Goal: Task Accomplishment & Management: Manage account settings

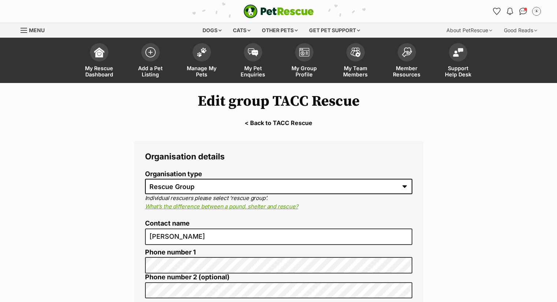
select select "rescue group"
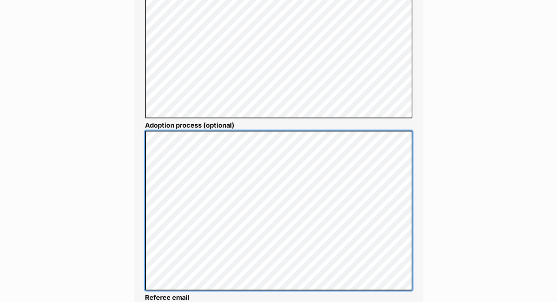
scroll to position [975, 0]
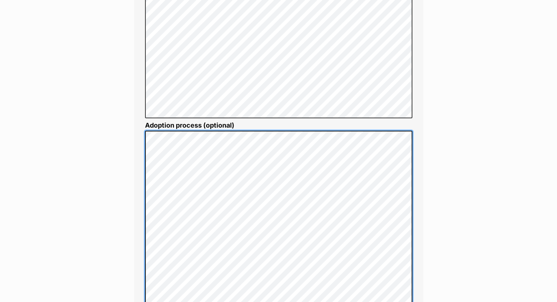
click at [138, 281] on div "Additional details Logo Recommended size for group logo is 340x250px Choose fil…" at bounding box center [278, 273] width 289 height 967
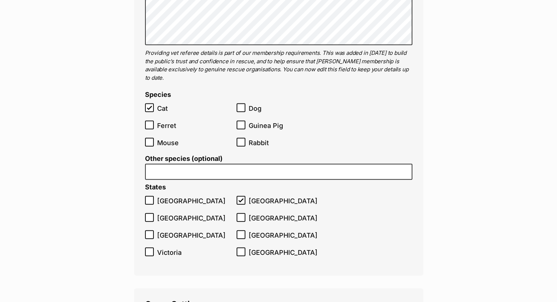
scroll to position [1623, 0]
click at [241, 216] on icon at bounding box center [240, 218] width 5 height 5
click at [241, 214] on input "Queensland" at bounding box center [240, 218] width 9 height 9
checkbox input "true"
click at [149, 233] on icon at bounding box center [149, 235] width 5 height 5
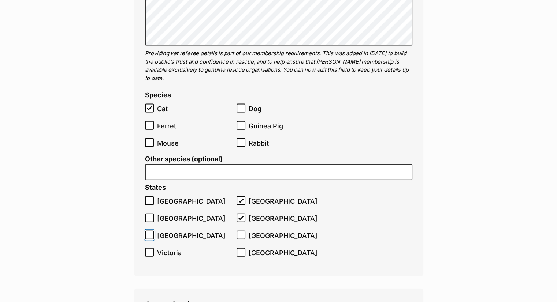
click at [149, 231] on input "South Australia" at bounding box center [149, 235] width 9 height 9
checkbox input "true"
click at [149, 216] on icon at bounding box center [149, 218] width 5 height 5
click at [149, 214] on input "Northern Territory" at bounding box center [149, 218] width 9 height 9
checkbox input "true"
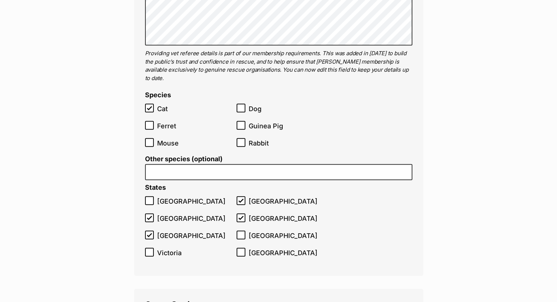
click at [149, 198] on icon at bounding box center [149, 200] width 5 height 5
click at [149, 197] on input "Australian Capital Territory" at bounding box center [149, 201] width 9 height 9
checkbox input "true"
click at [151, 250] on icon at bounding box center [149, 252] width 5 height 5
click at [151, 248] on input "Victoria" at bounding box center [149, 252] width 9 height 9
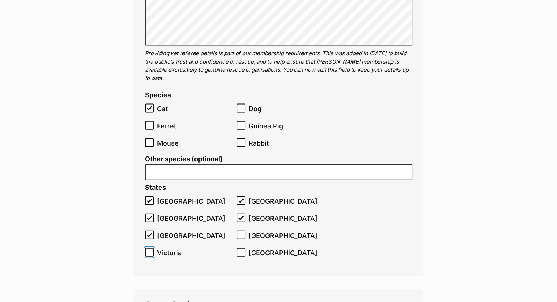
checkbox input "true"
click at [237, 231] on input "Tasmania" at bounding box center [240, 235] width 9 height 9
checkbox input "true"
click at [244, 248] on input "Western Australia" at bounding box center [240, 252] width 9 height 9
checkbox input "true"
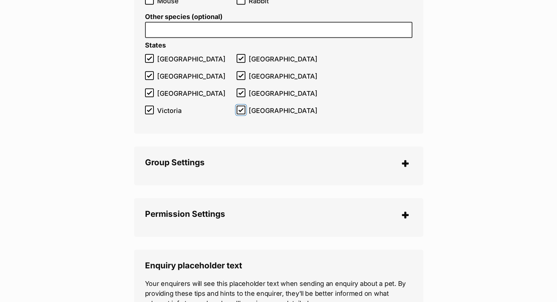
scroll to position [1765, 0]
click at [256, 174] on div "Group Settings Policy level (optional) What does this mean? Flexible Moderate S…" at bounding box center [278, 166] width 289 height 39
click at [401, 158] on legend "Group Settings" at bounding box center [278, 163] width 267 height 11
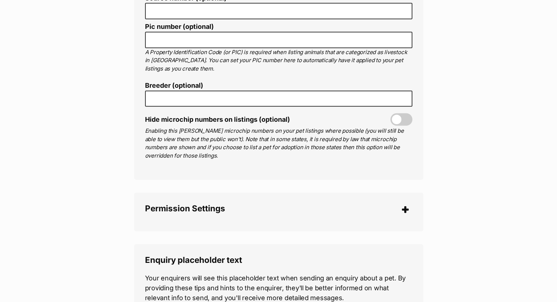
scroll to position [2068, 0]
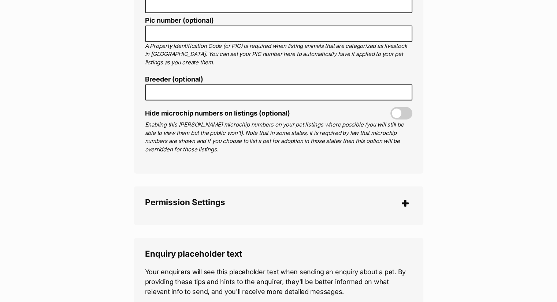
click at [403, 198] on legend "Permission Settings" at bounding box center [278, 203] width 267 height 11
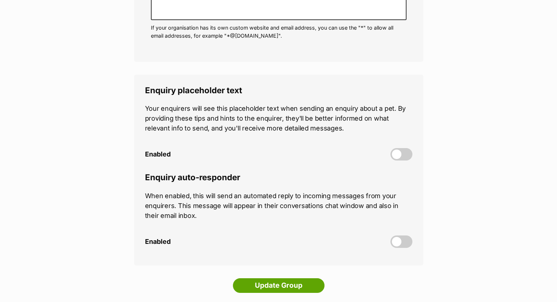
scroll to position [2466, 0]
click at [286, 278] on input "Update Group" at bounding box center [279, 285] width 92 height 15
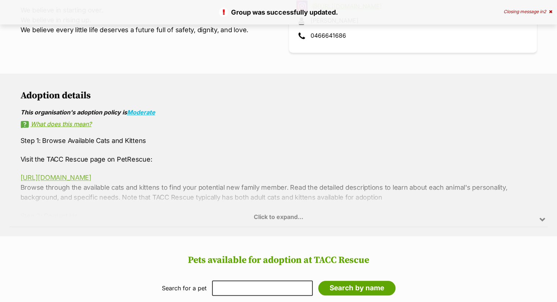
scroll to position [546, 0]
click at [293, 208] on div "Click to expand..." at bounding box center [279, 198] width 538 height 57
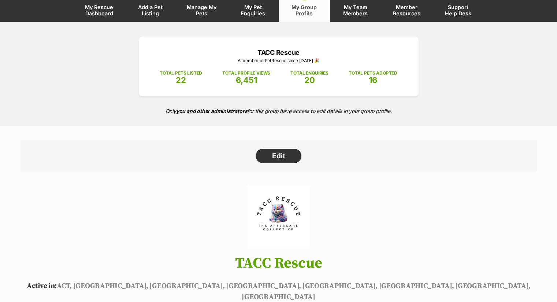
scroll to position [0, 0]
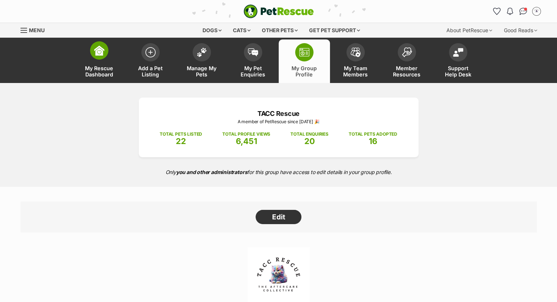
click at [101, 50] on img at bounding box center [99, 50] width 10 height 10
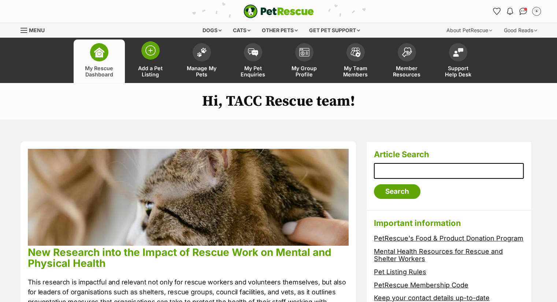
click at [153, 50] on img at bounding box center [150, 50] width 10 height 10
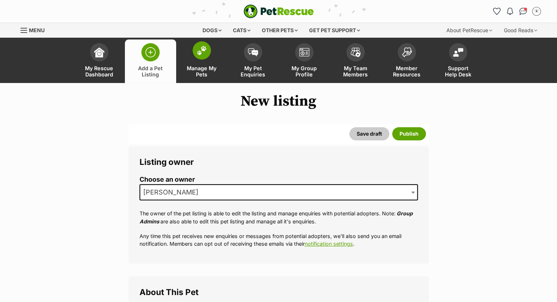
click at [197, 53] on img at bounding box center [202, 51] width 10 height 10
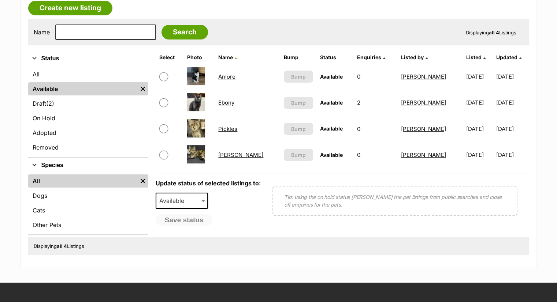
scroll to position [132, 0]
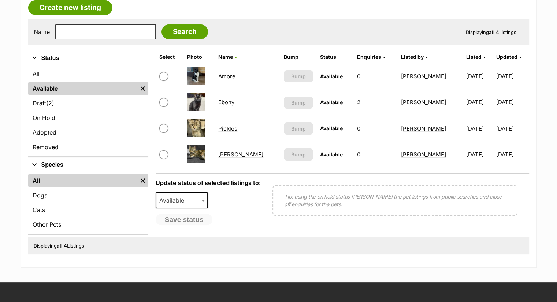
click at [236, 153] on link "[PERSON_NAME]" at bounding box center [240, 154] width 45 height 7
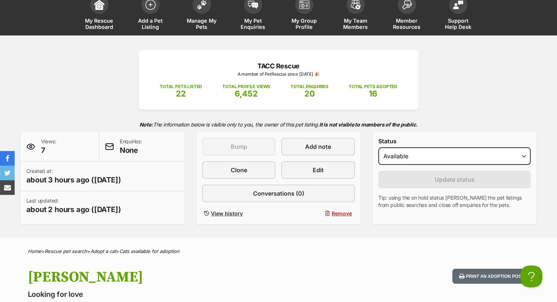
scroll to position [5, 0]
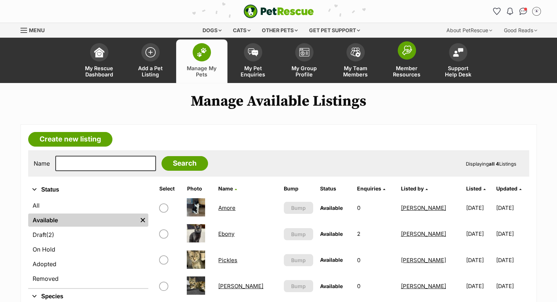
click at [398, 56] on link "Member Resources" at bounding box center [406, 62] width 51 height 44
click at [336, 29] on div "Get pet support" at bounding box center [334, 30] width 61 height 15
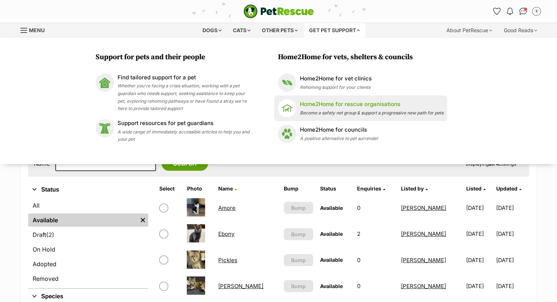
click at [333, 109] on div "Home2Home for rescue organisations Become a safety net group & support a progre…" at bounding box center [371, 108] width 143 height 16
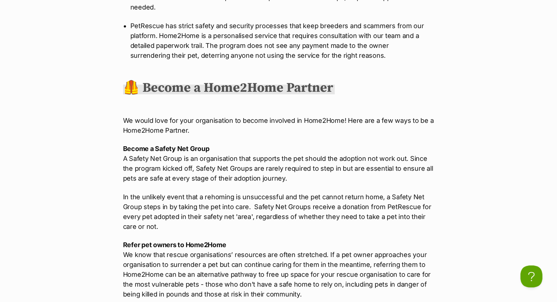
scroll to position [823, 0]
click at [208, 144] on p "Become a Safety Net Group A Safety Net Group is an organisation that supports t…" at bounding box center [278, 164] width 311 height 40
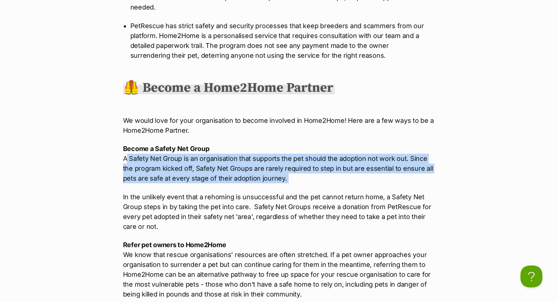
click at [208, 144] on p "Become a Safety Net Group A Safety Net Group is an organisation that supports t…" at bounding box center [278, 164] width 311 height 40
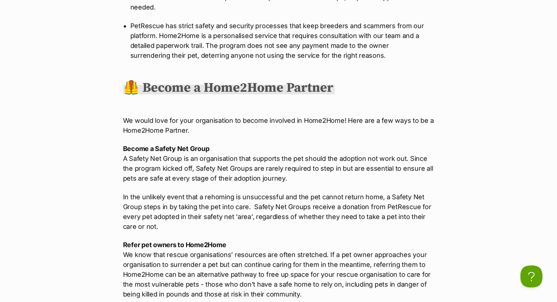
click at [208, 144] on p "Become a Safety Net Group A Safety Net Group is an organisation that supports t…" at bounding box center [278, 164] width 311 height 40
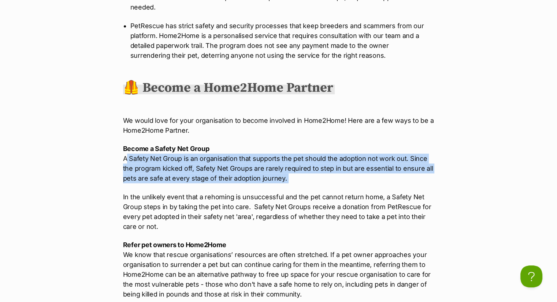
click at [208, 144] on p "Become a Safety Net Group A Safety Net Group is an organisation that supports t…" at bounding box center [278, 164] width 311 height 40
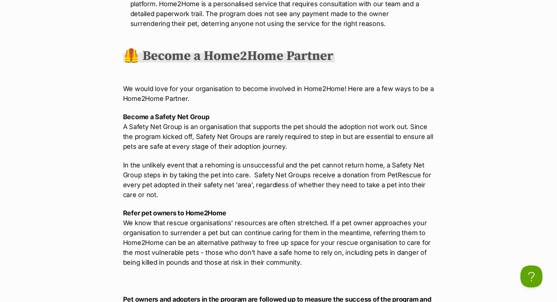
scroll to position [855, 0]
click at [209, 160] on p "In the unlikely event that a rehoming is unsuccessful and the pet cannot return…" at bounding box center [278, 180] width 311 height 40
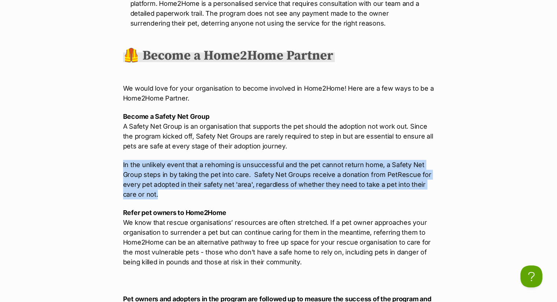
click at [209, 160] on p "In the unlikely event that a rehoming is unsuccessful and the pet cannot return…" at bounding box center [278, 180] width 311 height 40
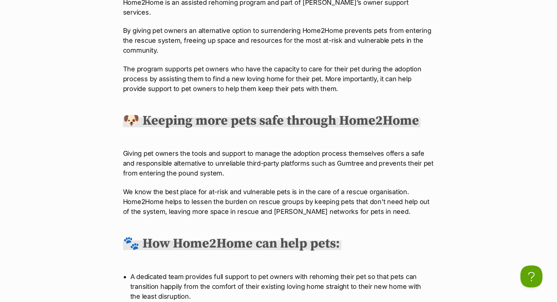
scroll to position [437, 0]
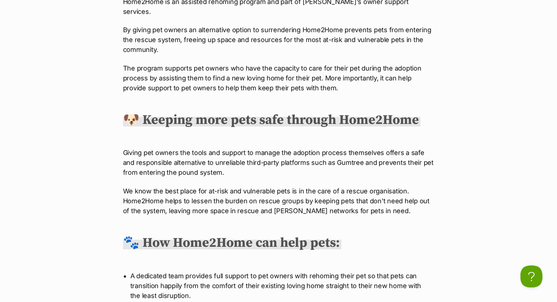
click at [205, 236] on h2 "🐾 How Home2Home can help pets:" at bounding box center [232, 243] width 218 height 16
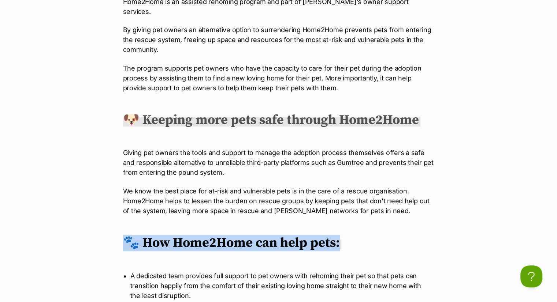
click at [205, 236] on h2 "🐾 How Home2Home can help pets:" at bounding box center [232, 243] width 218 height 16
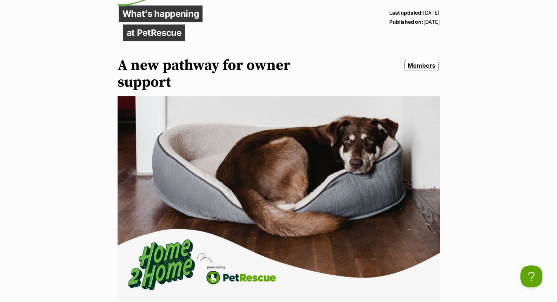
scroll to position [0, 0]
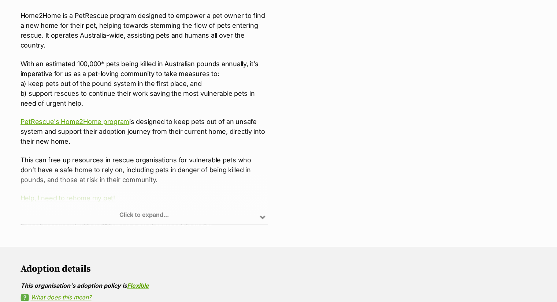
scroll to position [465, 0]
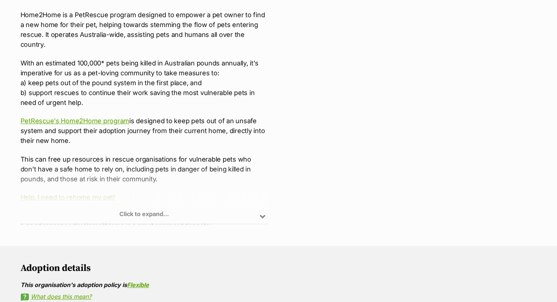
click at [157, 196] on div "Click to expand..." at bounding box center [144, 195] width 248 height 57
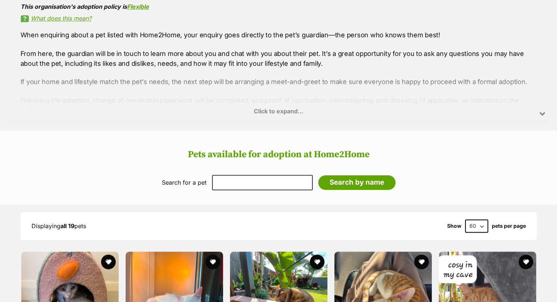
scroll to position [924, 0]
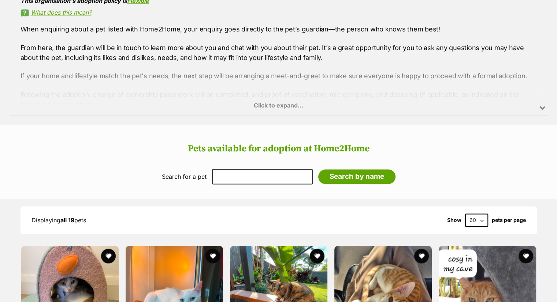
drag, startPoint x: 157, startPoint y: 196, endPoint x: 120, endPoint y: 135, distance: 70.9
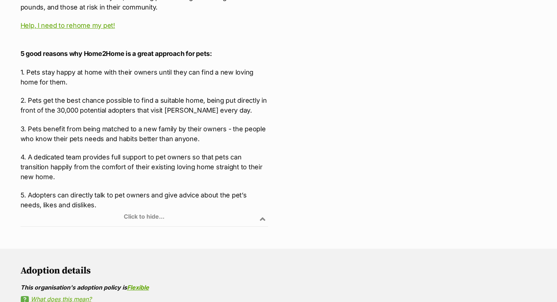
scroll to position [454, 0]
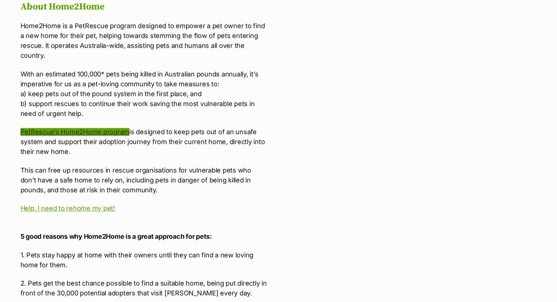
click at [97, 128] on link "PetRescue's Home2Home program" at bounding box center [74, 132] width 109 height 8
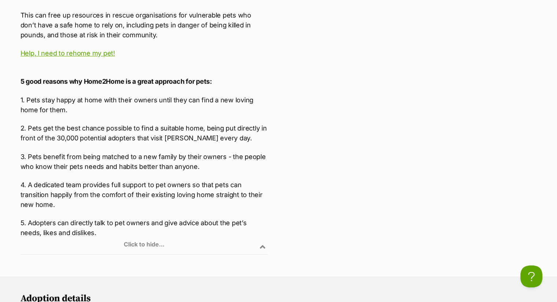
scroll to position [610, 0]
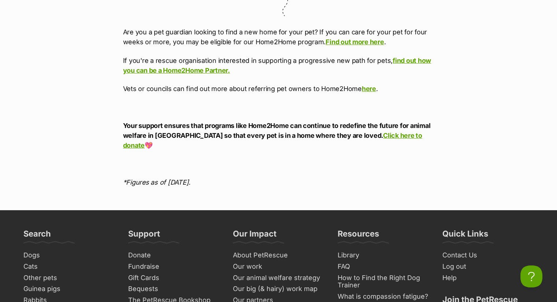
scroll to position [2301, 0]
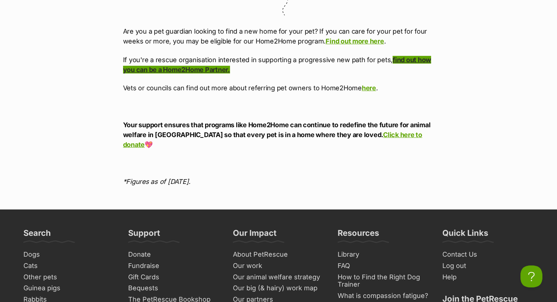
click at [407, 70] on link "find out how you can be a Home2Home Partner." at bounding box center [277, 65] width 308 height 18
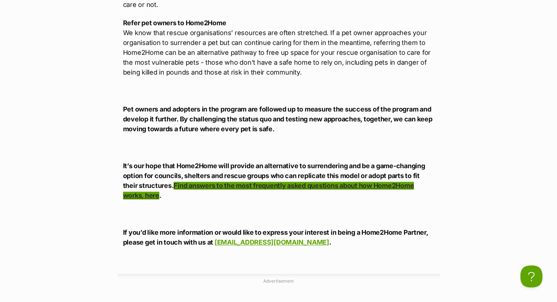
scroll to position [1045, 0]
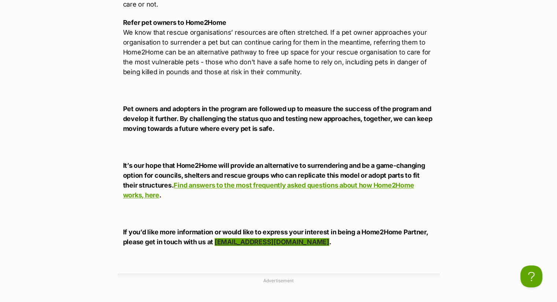
click at [244, 238] on link "members@petrescue.org.au" at bounding box center [272, 242] width 115 height 8
drag, startPoint x: 214, startPoint y: 227, endPoint x: 305, endPoint y: 220, distance: 90.7
click at [305, 227] on p "If you’d like more information or would like to express your interest in being …" at bounding box center [278, 237] width 311 height 20
copy link "members@petrescue.org.au"
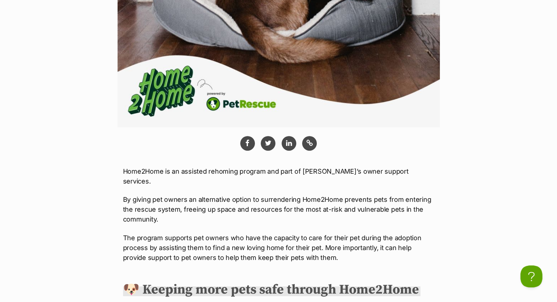
scroll to position [0, 0]
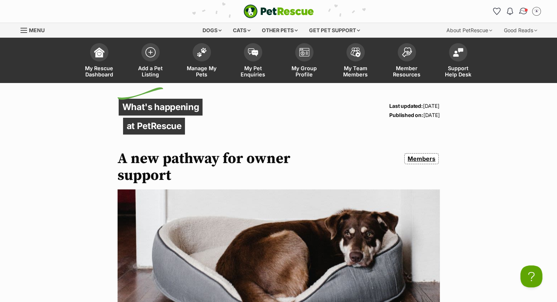
click at [522, 15] on img "Conversations" at bounding box center [523, 12] width 10 height 10
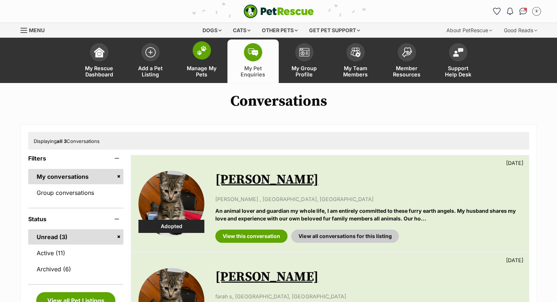
click at [202, 43] on span at bounding box center [202, 50] width 18 height 18
